Goal: Information Seeking & Learning: Learn about a topic

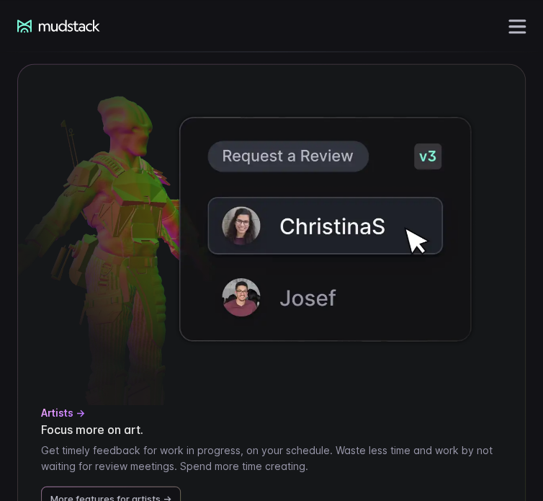
scroll to position [3200, 0]
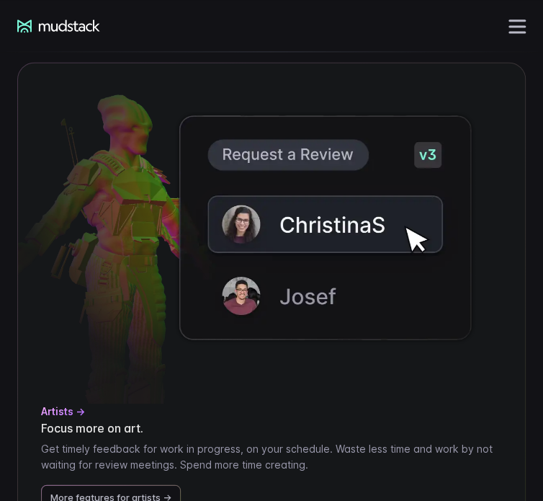
click at [523, 38] on div "mudstack logo Solutions For artists Create and collaborate. Find your file and …" at bounding box center [271, 26] width 543 height 52
click at [522, 32] on span at bounding box center [517, 32] width 17 height 2
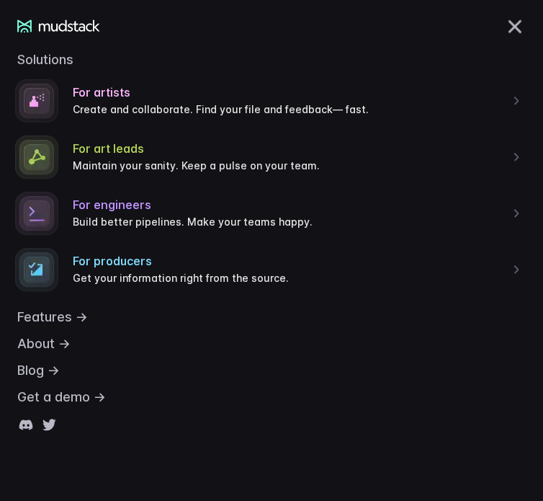
click at [522, 32] on button at bounding box center [517, 25] width 17 height 17
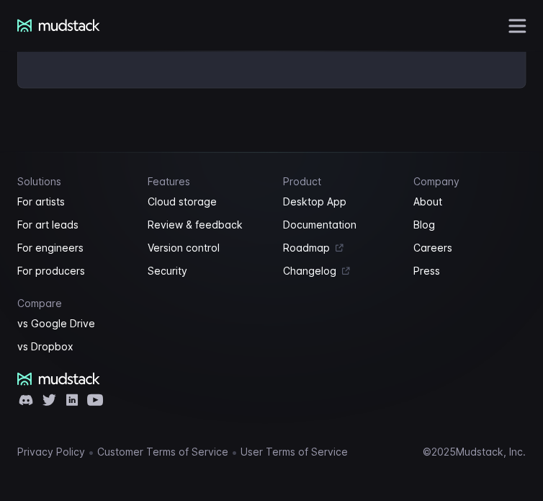
scroll to position [4775, 0]
click at [517, 27] on button at bounding box center [517, 25] width 17 height 17
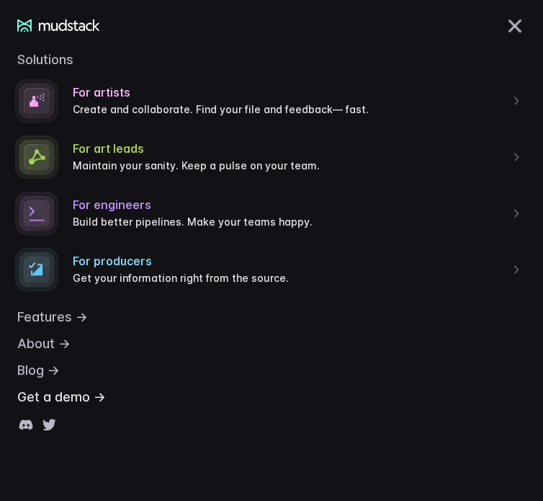
click at [73, 404] on link "Get a demo →" at bounding box center [271, 402] width 509 height 27
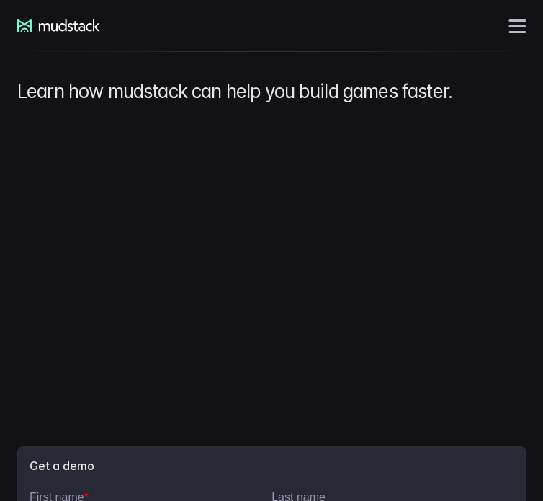
click at [511, 37] on div "mudstack logo Solutions For artists Create and collaborate. Find your file and …" at bounding box center [271, 26] width 543 height 52
click at [513, 31] on span at bounding box center [517, 32] width 17 height 2
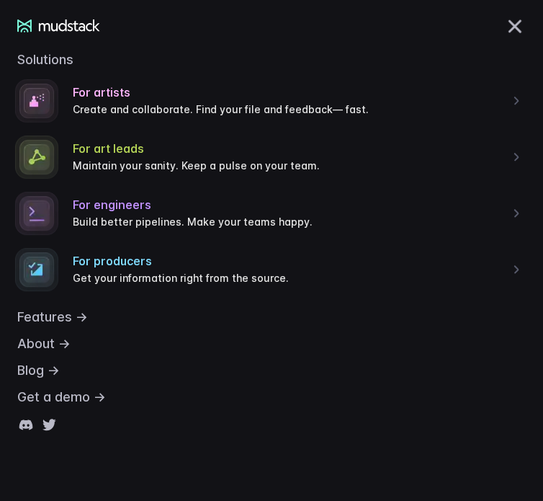
click at [521, 19] on span at bounding box center [515, 26] width 14 height 14
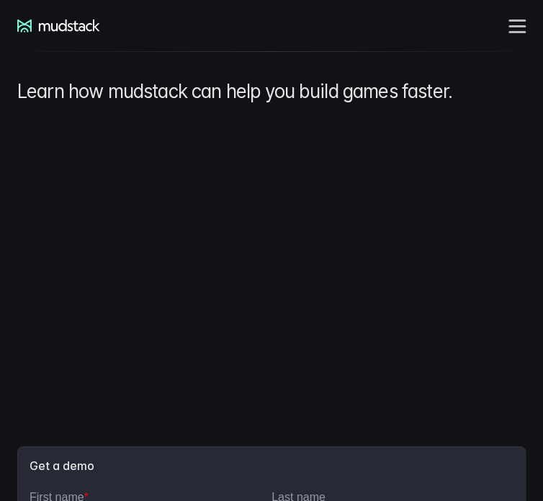
click at [516, 25] on span at bounding box center [517, 26] width 17 height 2
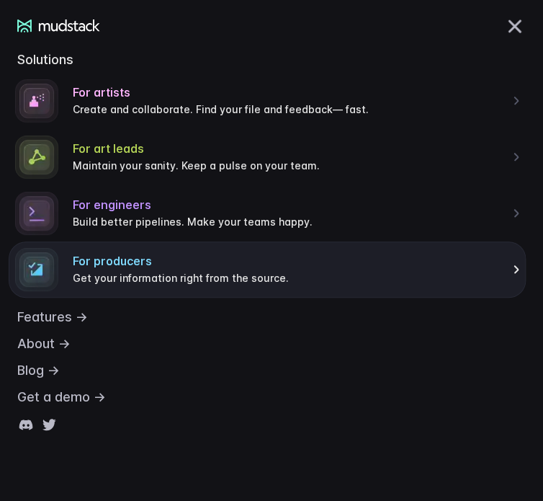
click at [143, 290] on link "For producers Get your information right from the source." at bounding box center [268, 269] width 518 height 56
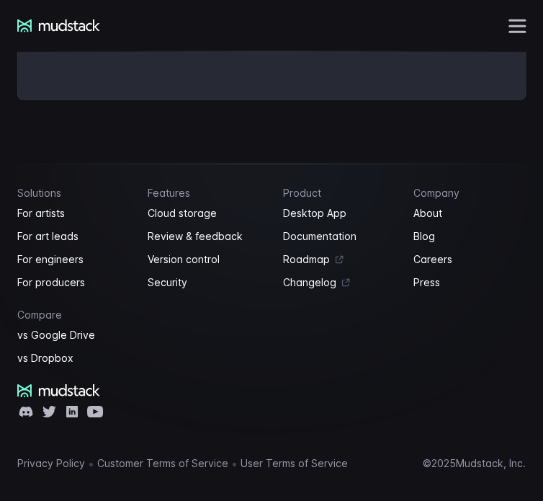
scroll to position [3748, 0]
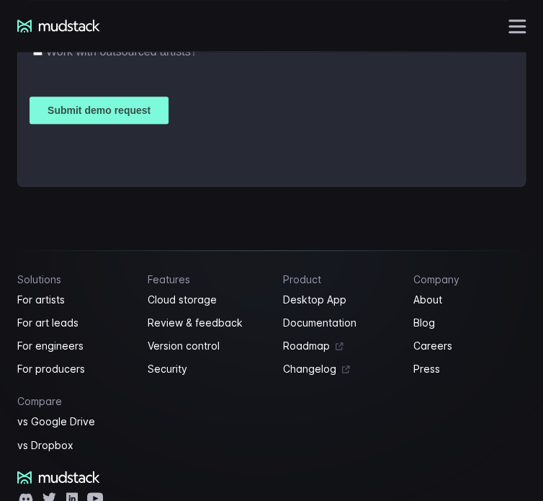
scroll to position [3048, 0]
